Goal: Find specific page/section: Find specific page/section

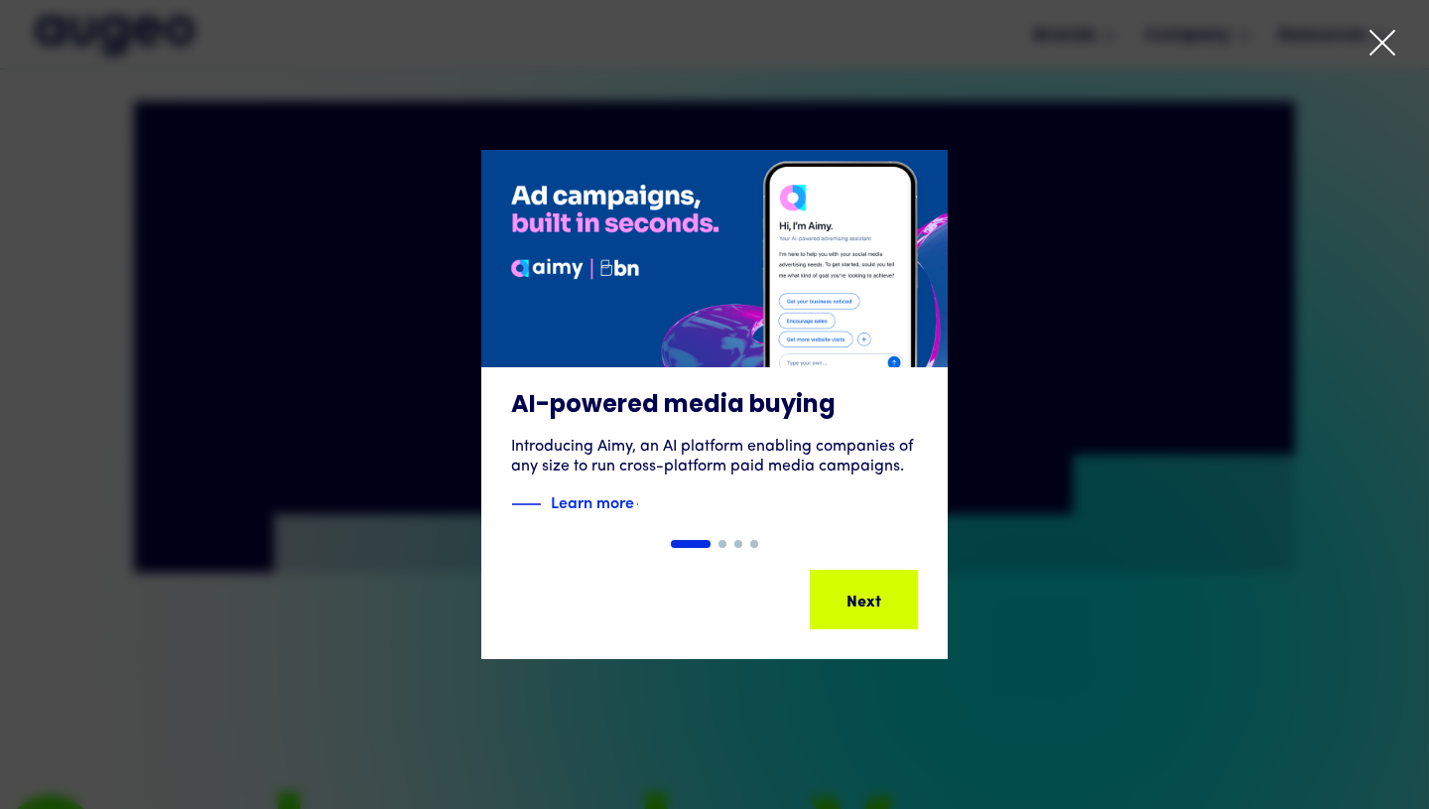
scroll to position [1160, 0]
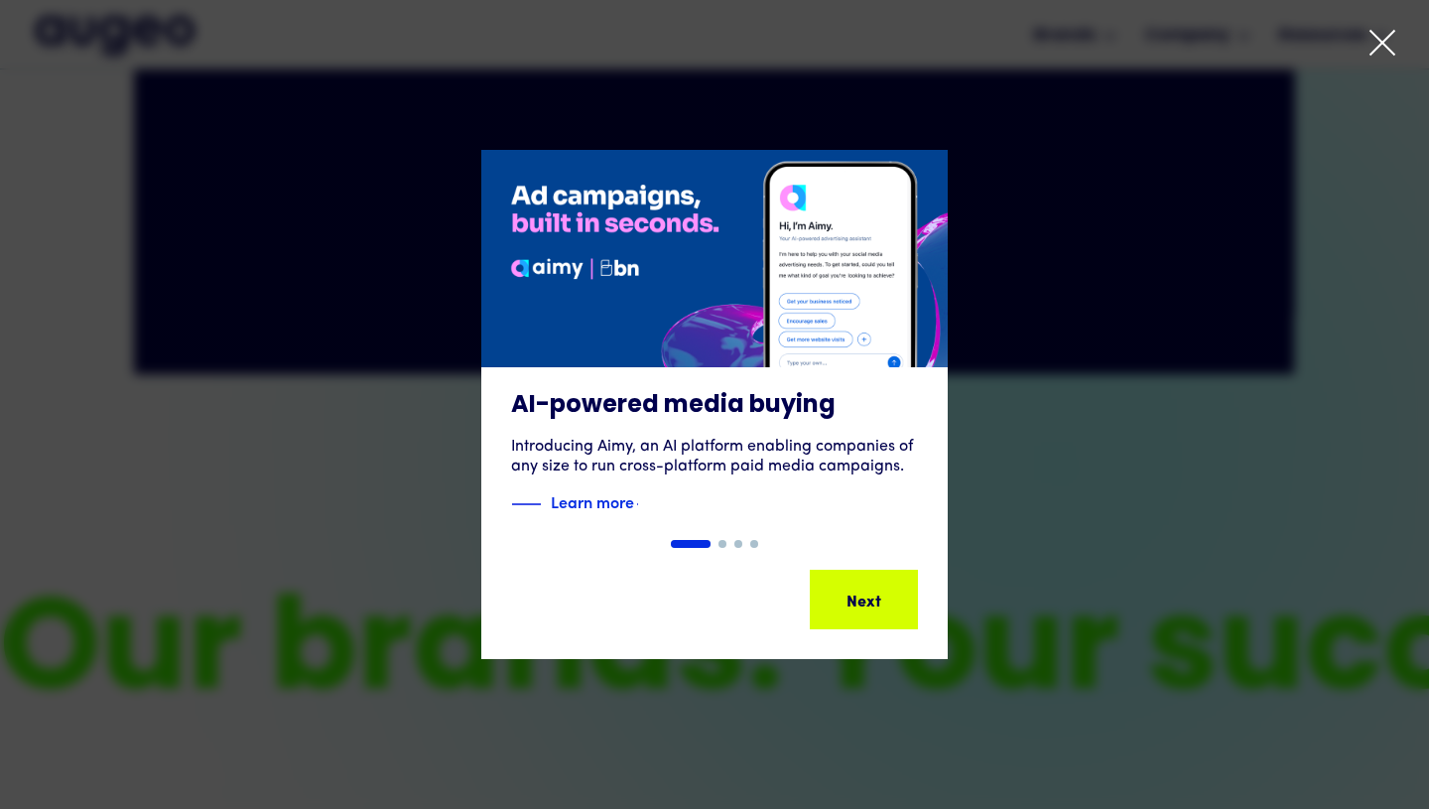
click at [1364, 46] on div at bounding box center [714, 404] width 1429 height 809
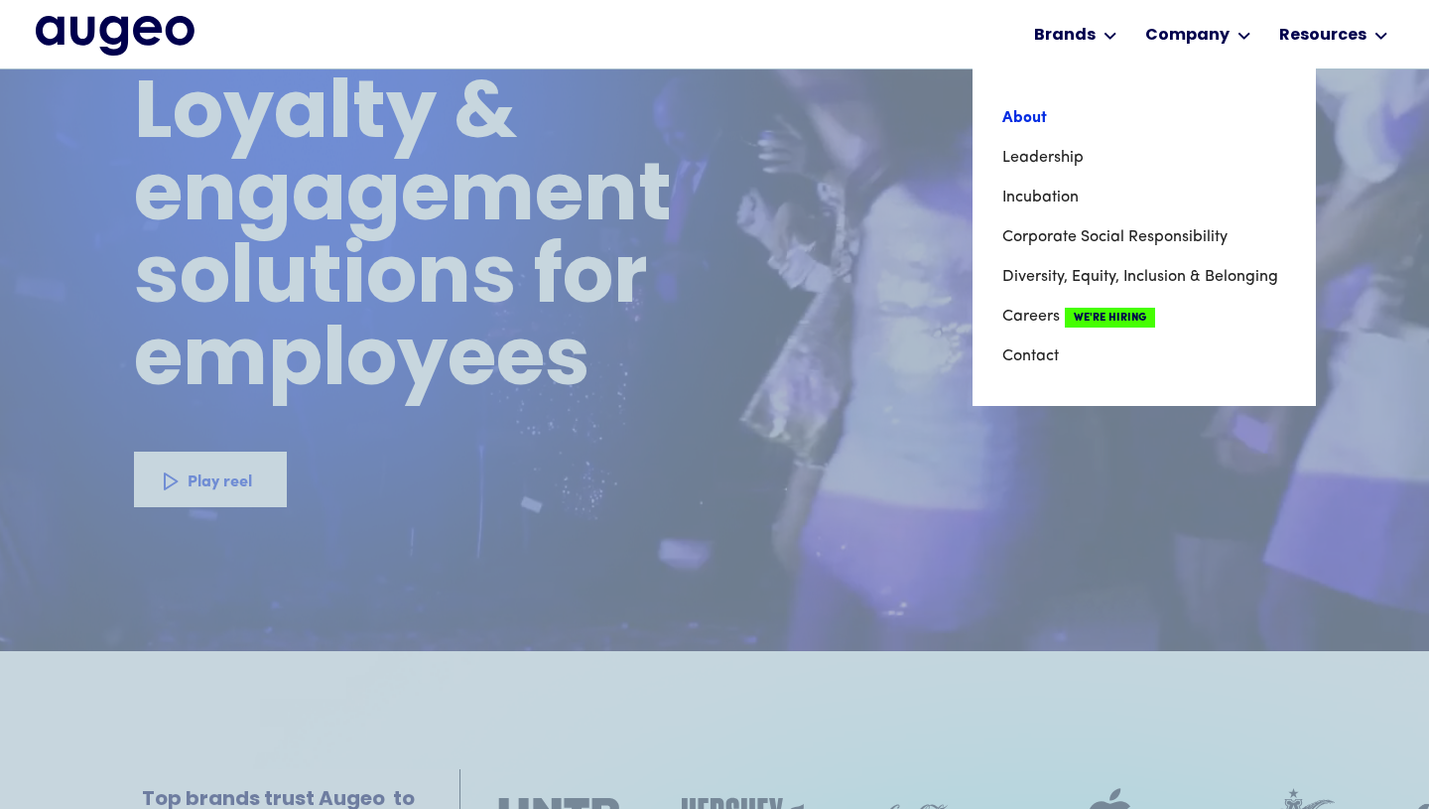
click at [1030, 112] on link "About" at bounding box center [1145, 118] width 284 height 40
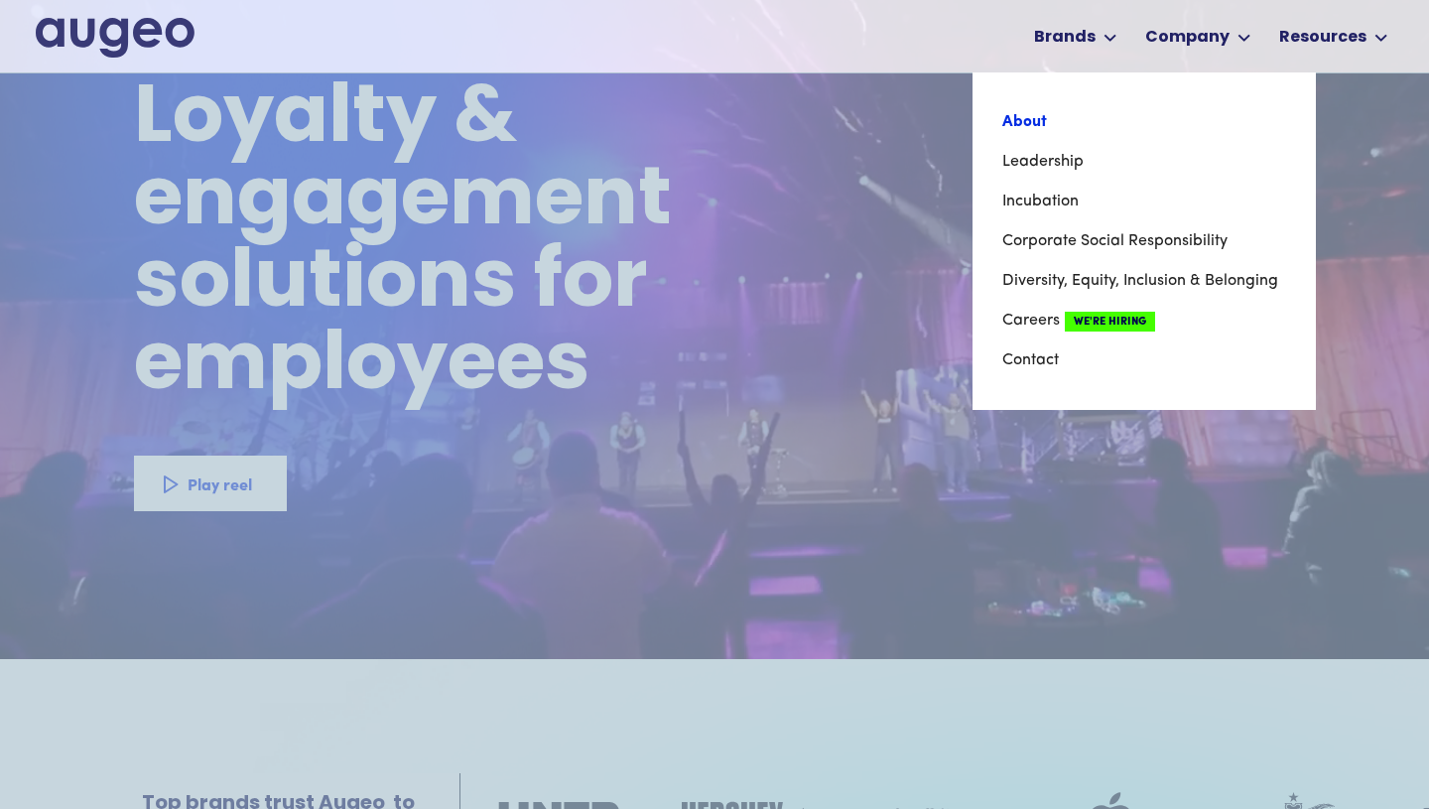
scroll to position [71, 0]
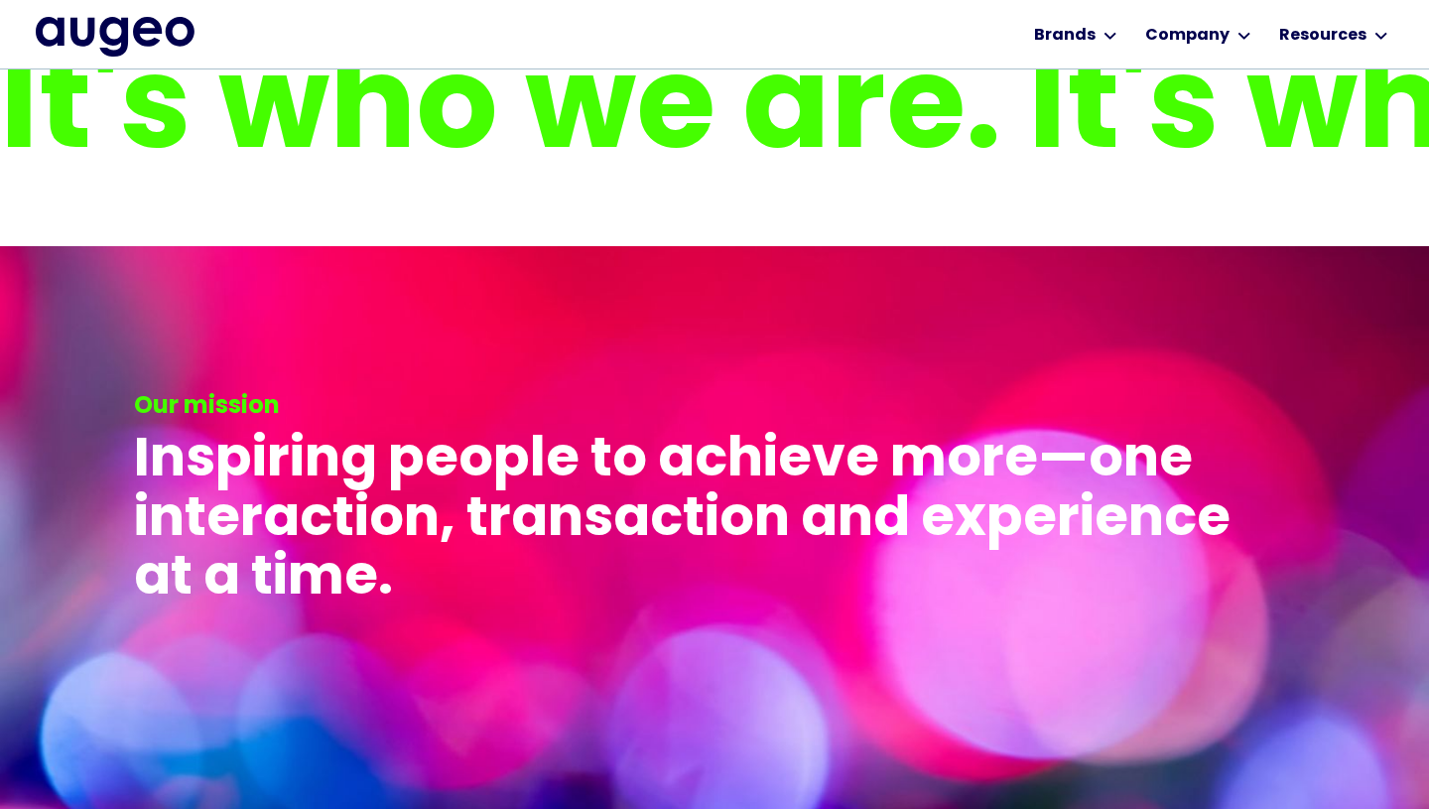
scroll to position [3659, 0]
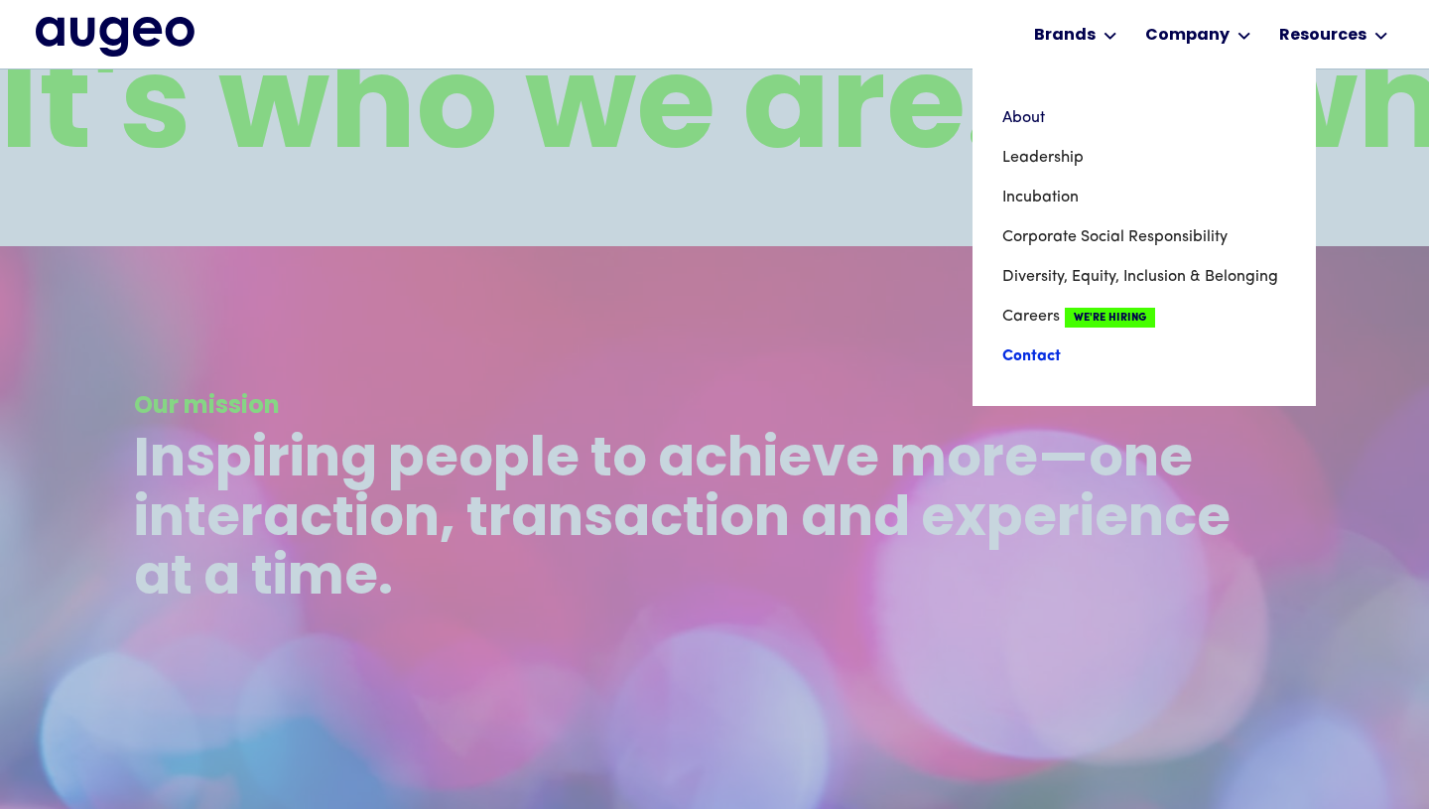
click at [1045, 358] on link "Contact" at bounding box center [1145, 356] width 284 height 40
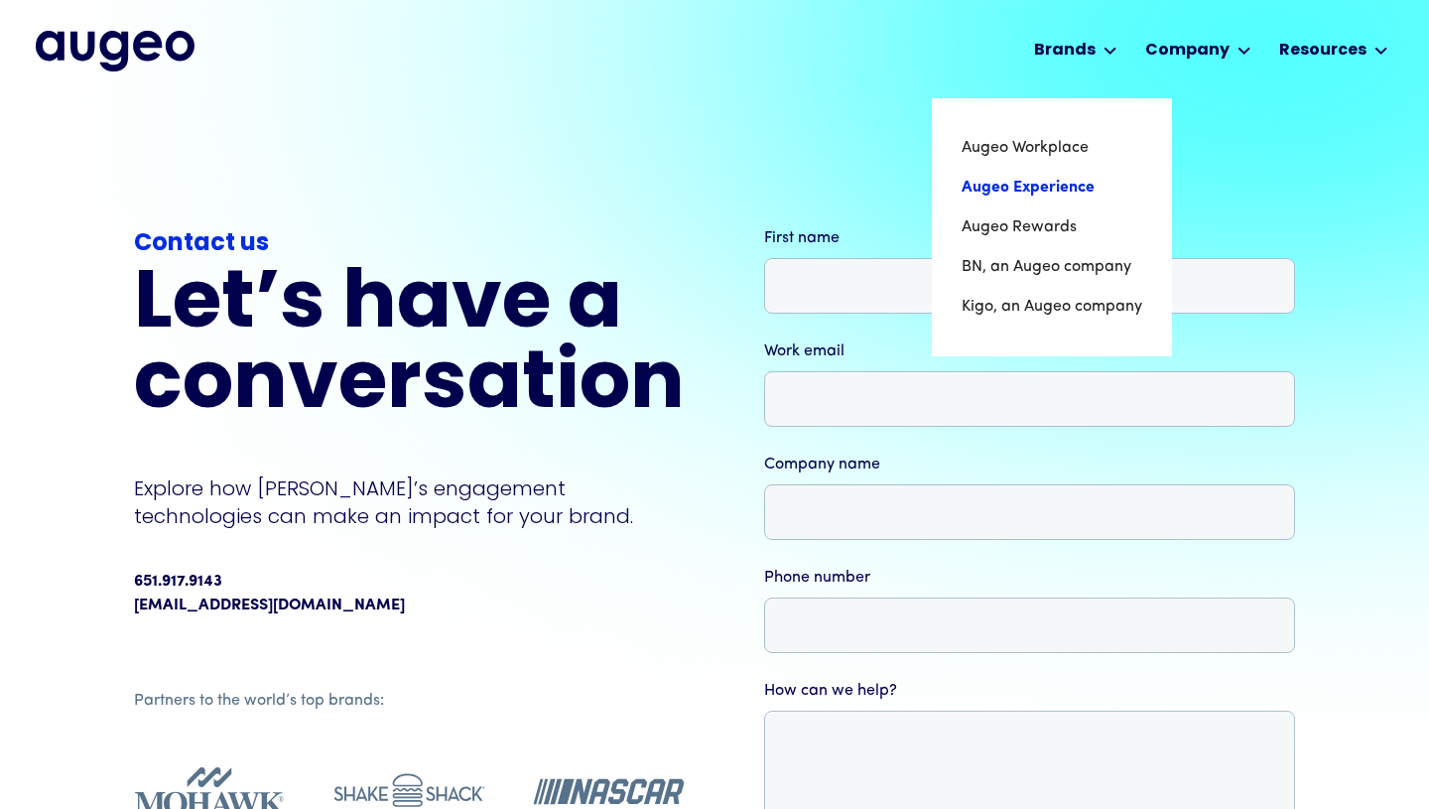
click at [1017, 186] on link "Augeo Experience" at bounding box center [1052, 188] width 181 height 40
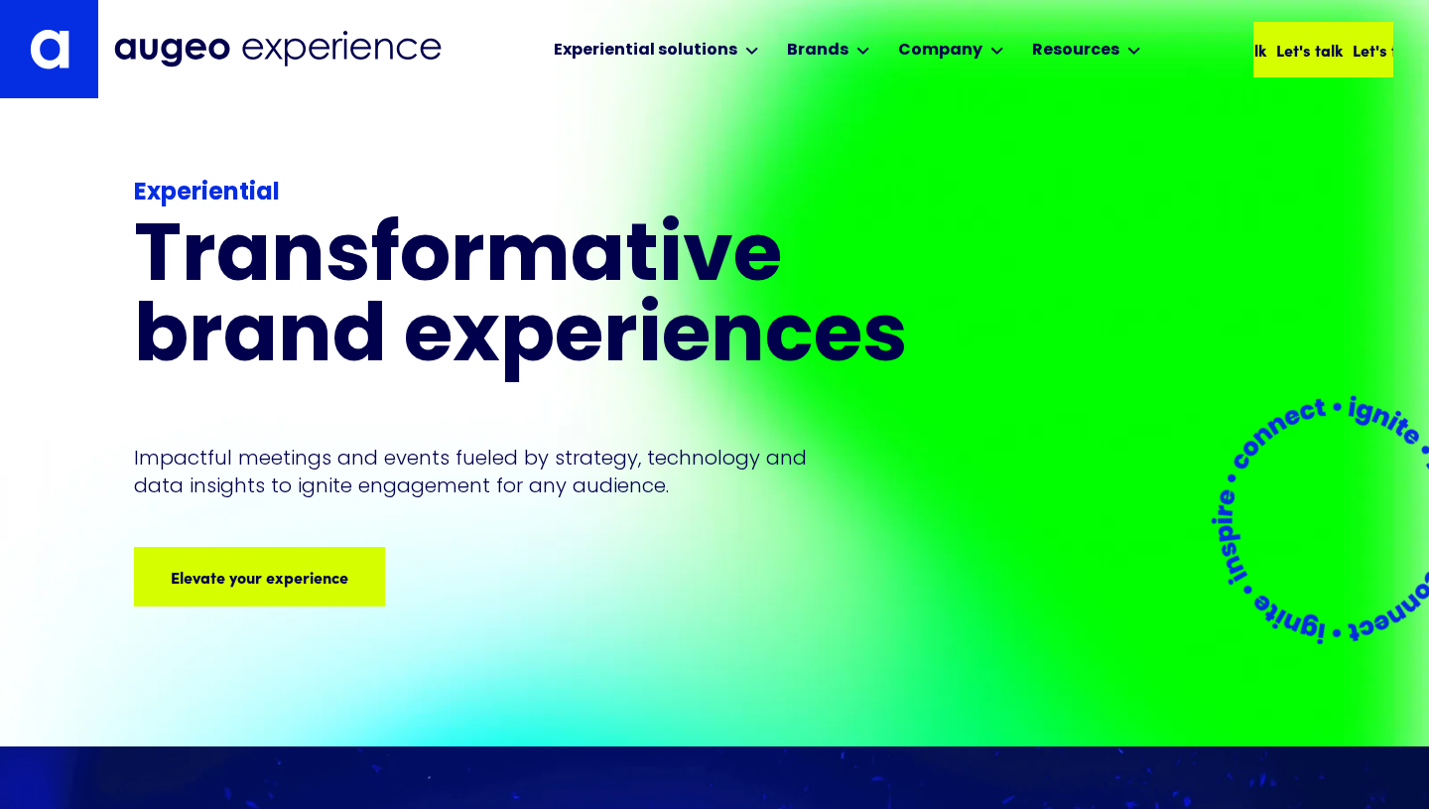
click at [1353, 58] on div "Let's talk" at bounding box center [1386, 50] width 67 height 24
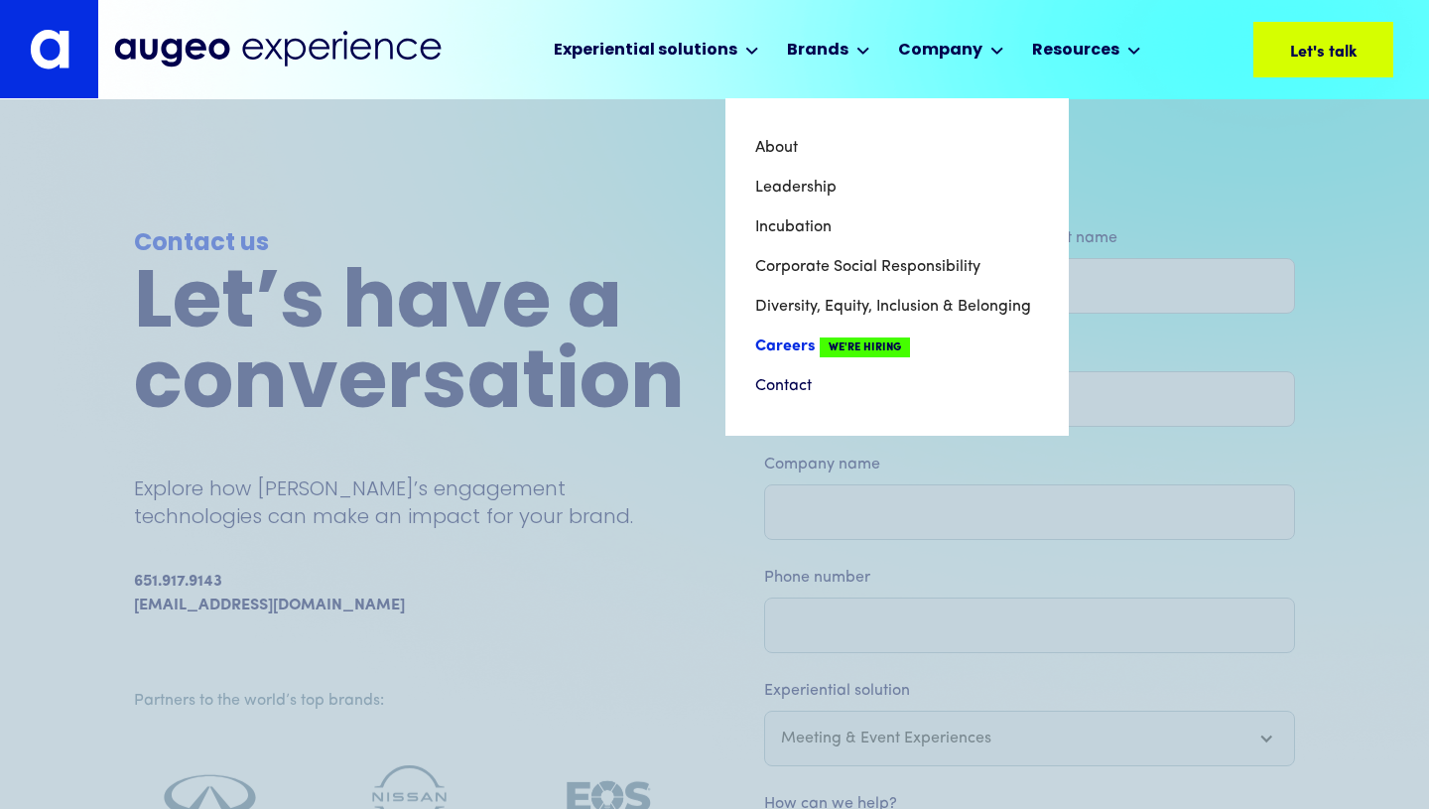
click at [791, 353] on link "Careers We're Hiring" at bounding box center [897, 347] width 284 height 40
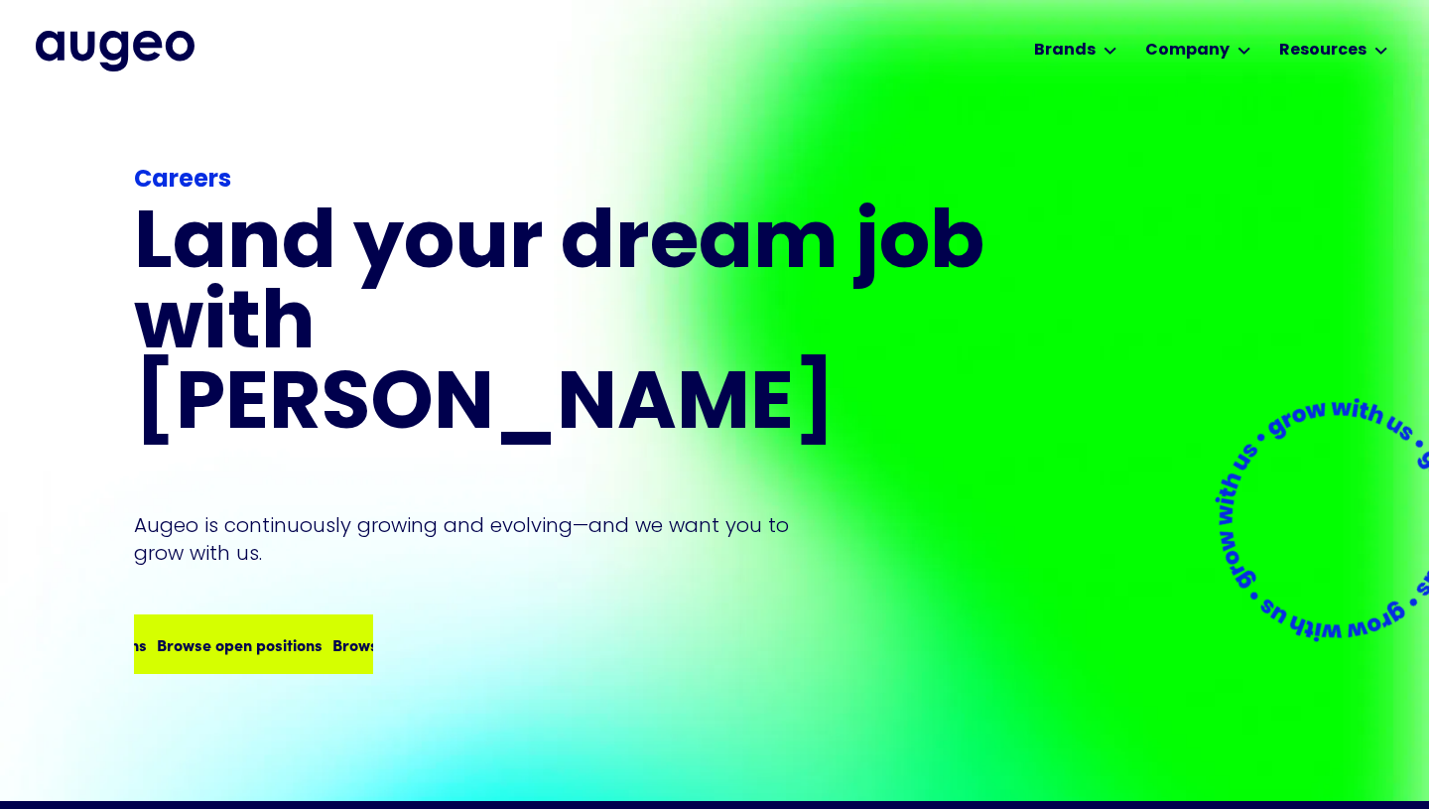
click at [302, 632] on div "Browse open positions Browse open positions Browse open positions Browse open p…" at bounding box center [284, 644] width 703 height 24
